Goal: Task Accomplishment & Management: Manage account settings

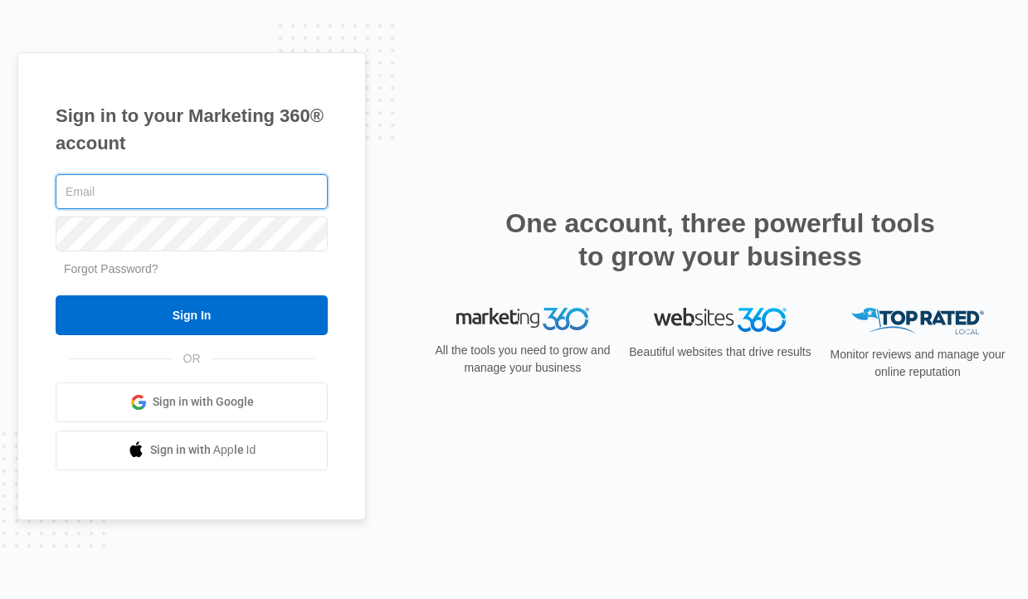
click at [0, 598] on com-1password-button at bounding box center [0, 599] width 0 height 0
type input "[PERSON_NAME][EMAIL_ADDRESS][DOMAIN_NAME]"
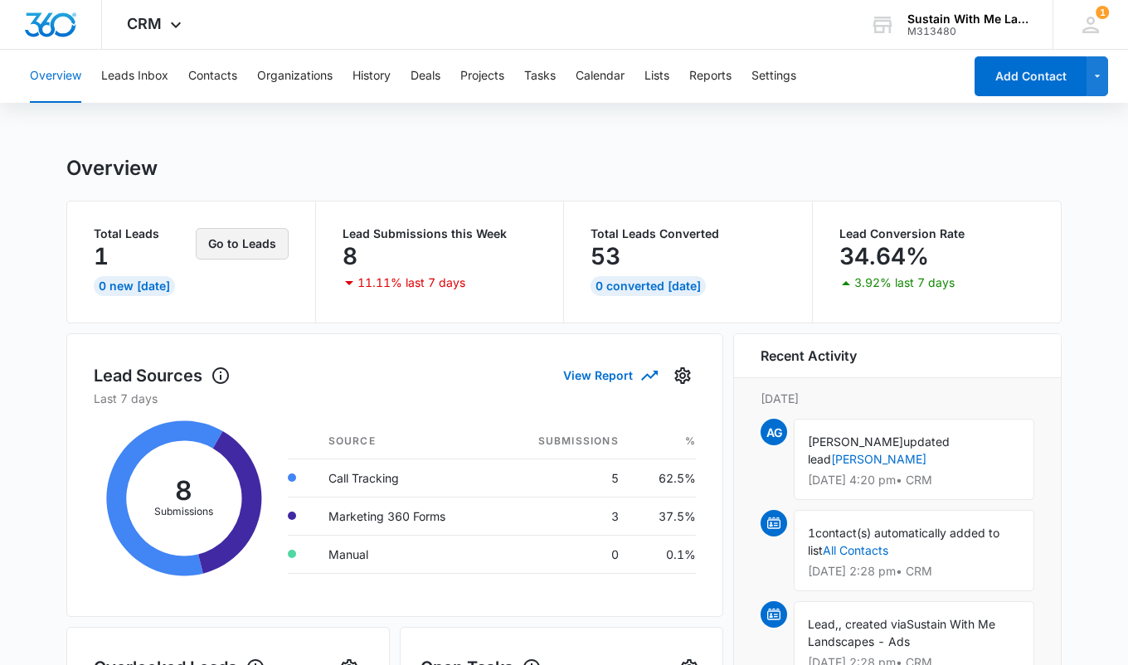
click at [214, 250] on button "Go to Leads" at bounding box center [242, 244] width 93 height 32
